Goal: Navigation & Orientation: Find specific page/section

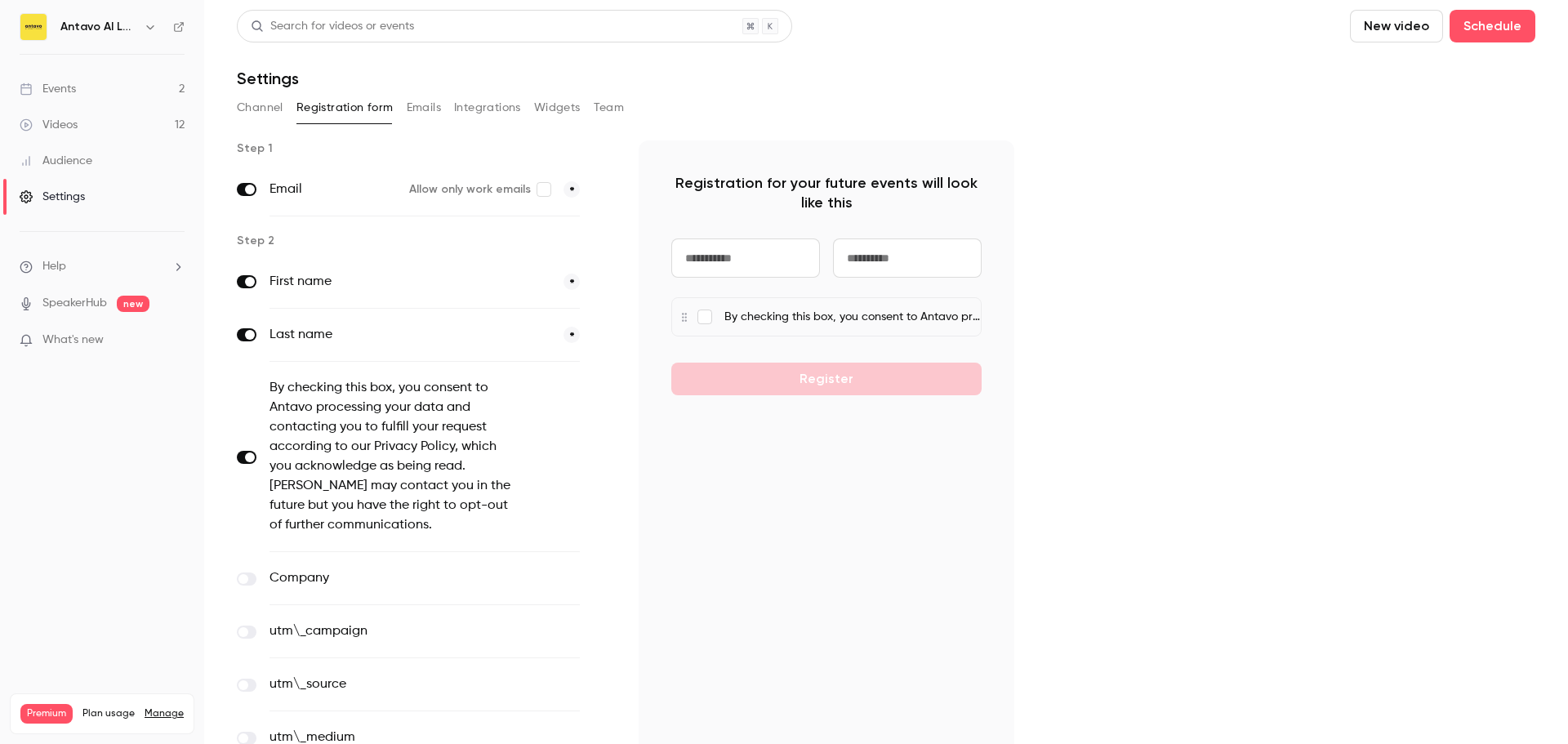
click at [71, 90] on div "Events" at bounding box center [48, 89] width 56 height 17
